Goal: Find specific page/section: Find specific page/section

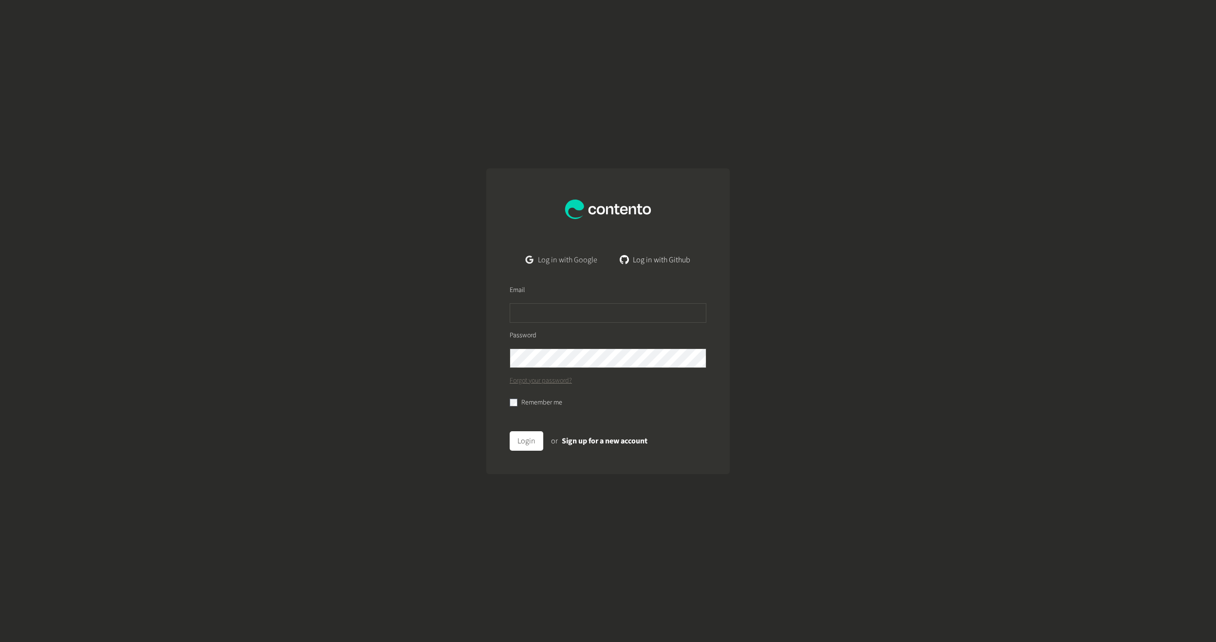
click at [568, 257] on link "Log in with Google" at bounding box center [561, 259] width 87 height 19
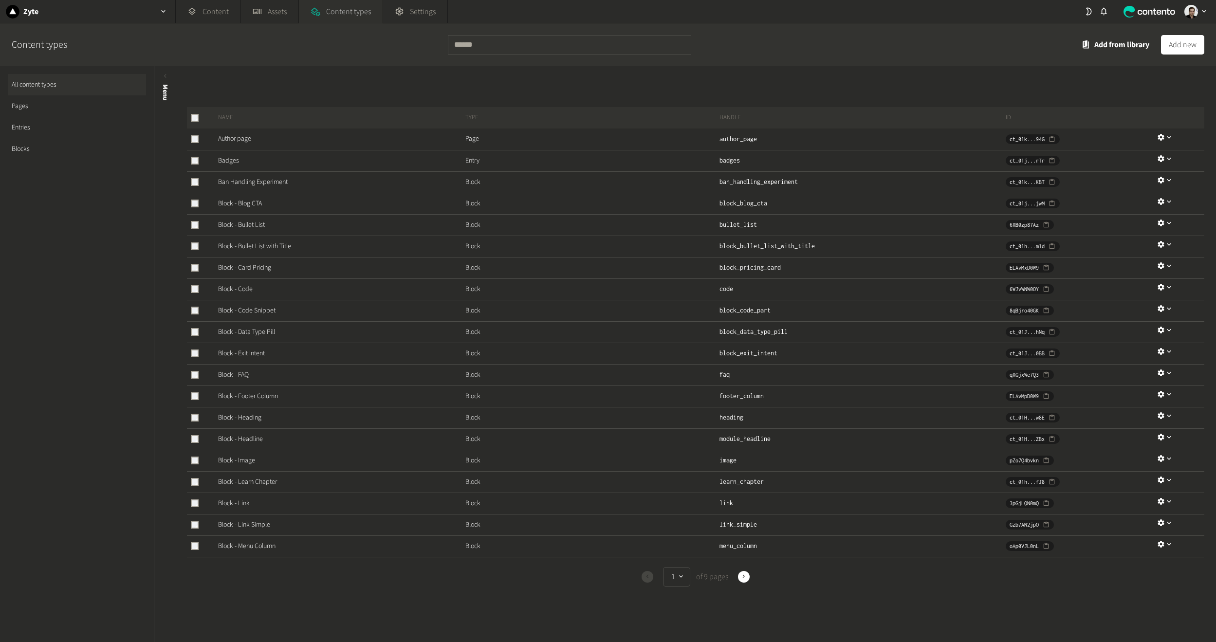
click at [345, 14] on span "Content types" at bounding box center [348, 12] width 45 height 12
click at [32, 107] on link "Pages" at bounding box center [77, 105] width 138 height 21
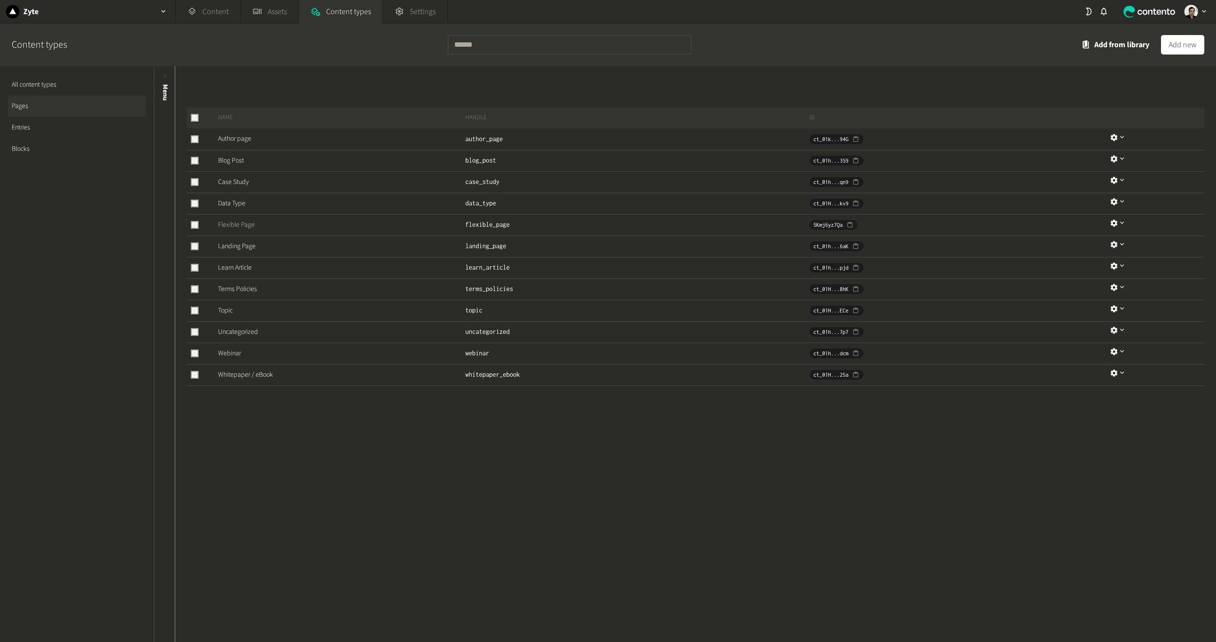
click at [238, 227] on link "Flexible Page" at bounding box center [236, 225] width 37 height 10
